Goal: Transaction & Acquisition: Purchase product/service

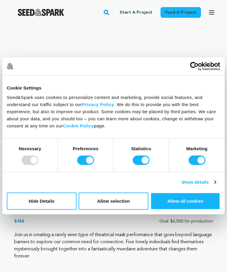
scroll to position [113, 0]
click at [89, 165] on input "Preferences" at bounding box center [85, 159] width 17 height 9
checkbox input "false"
click at [143, 165] on input "Statistics" at bounding box center [141, 159] width 17 height 9
checkbox input "false"
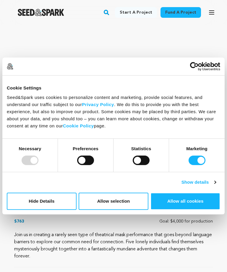
click at [198, 165] on input "Marketing" at bounding box center [197, 159] width 17 height 9
checkbox input "false"
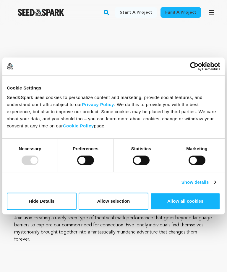
scroll to position [134, 0]
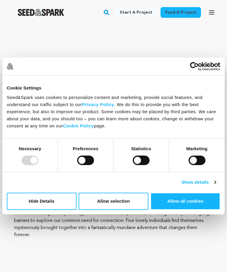
click at [194, 186] on link "Show details" at bounding box center [199, 181] width 34 height 7
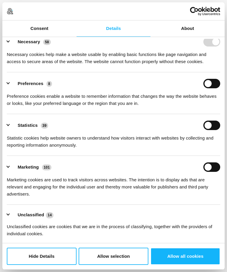
scroll to position [8, 0]
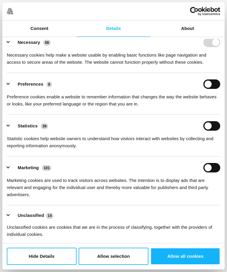
click at [8, 79] on button "Preferences 8" at bounding box center [31, 83] width 49 height 9
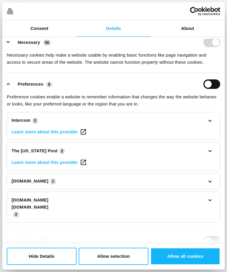
click at [109, 265] on button "Allow selection" at bounding box center [114, 255] width 70 height 17
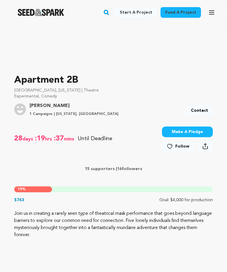
click at [173, 146] on icon at bounding box center [170, 146] width 5 height 4
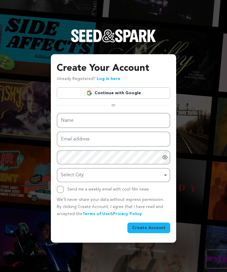
click at [38, 51] on div "Create Your Account Already Registered? Log in here Continue with Google or eyJ…" at bounding box center [113, 136] width 227 height 272
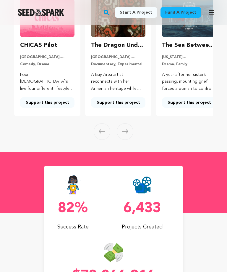
scroll to position [118, 0]
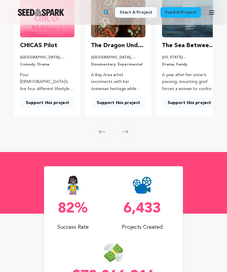
click at [183, 10] on link "Fund a project" at bounding box center [181, 12] width 41 height 11
click at [185, 12] on link "Fund a project" at bounding box center [181, 12] width 41 height 11
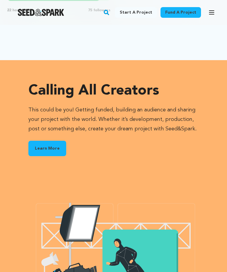
scroll to position [850, 0]
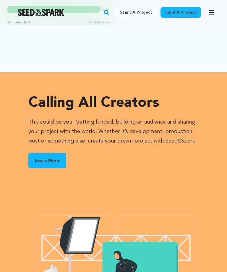
click at [185, 12] on link "Fund a project" at bounding box center [181, 12] width 41 height 11
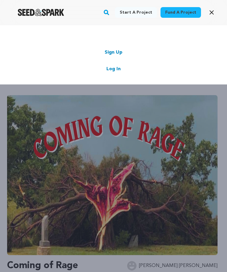
click at [213, 10] on icon "button" at bounding box center [211, 12] width 7 height 7
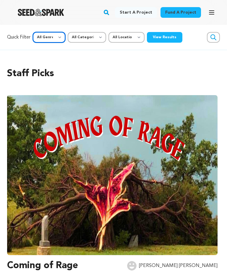
click at [51, 33] on select "All Genre Action Adventure Afrobeat Alternative Ambient Animation Bebop Big Ban…" at bounding box center [49, 37] width 33 height 11
click at [212, 12] on icon "button" at bounding box center [211, 13] width 5 height 4
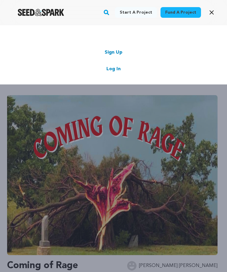
click at [120, 257] on div "Start a project Fund a project Sign Up Log In" at bounding box center [113, 161] width 227 height 272
